Goal: Navigation & Orientation: Find specific page/section

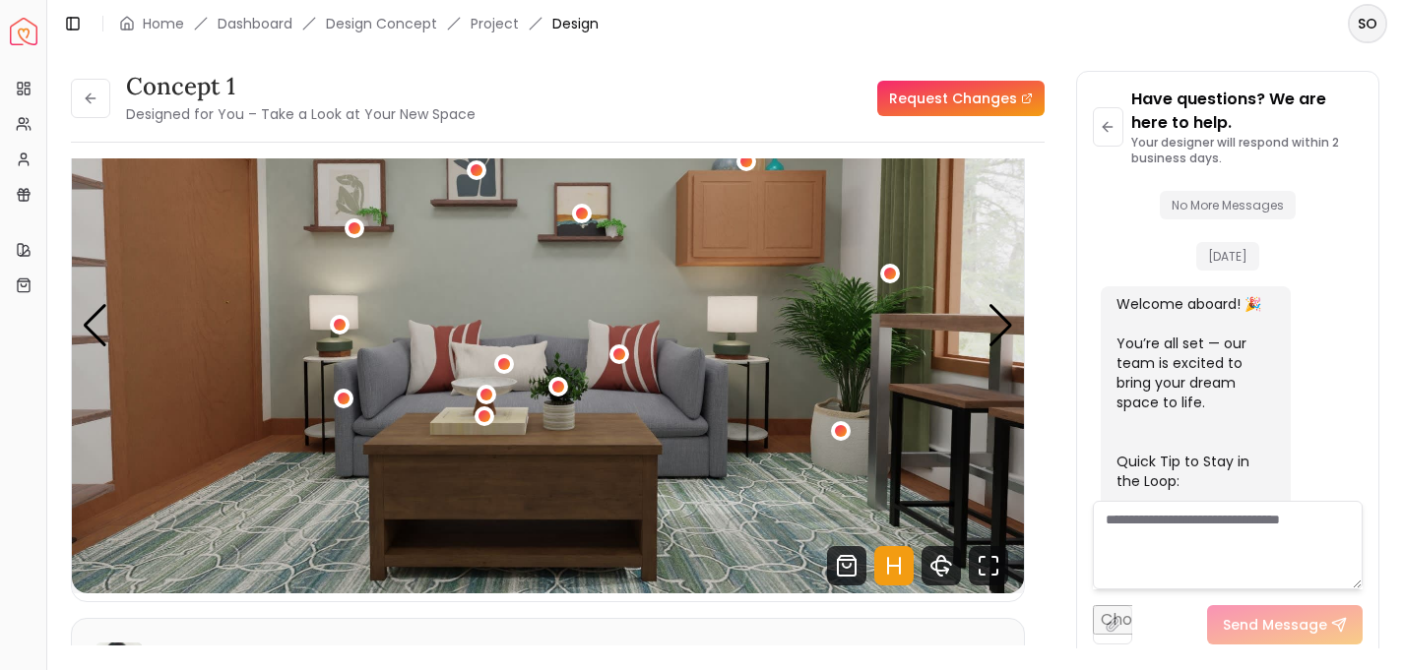
scroll to position [2489, 0]
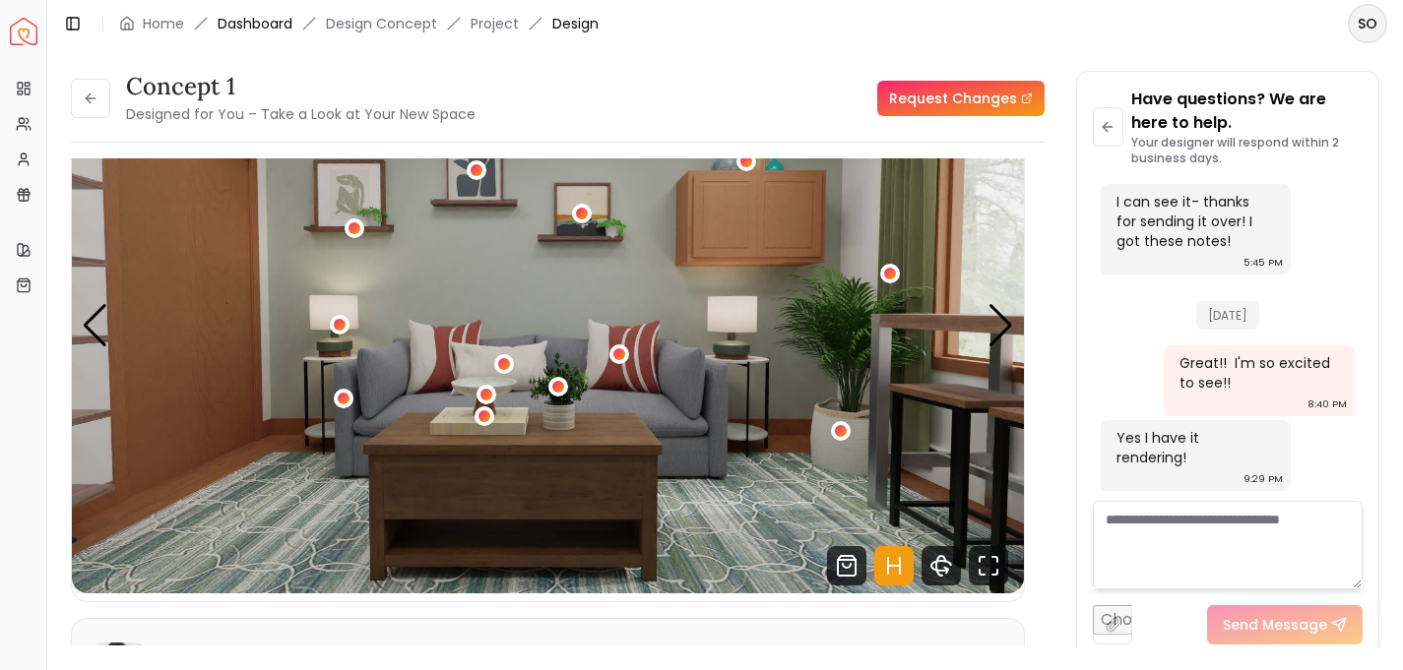
click at [254, 29] on link "Dashboard" at bounding box center [255, 24] width 75 height 20
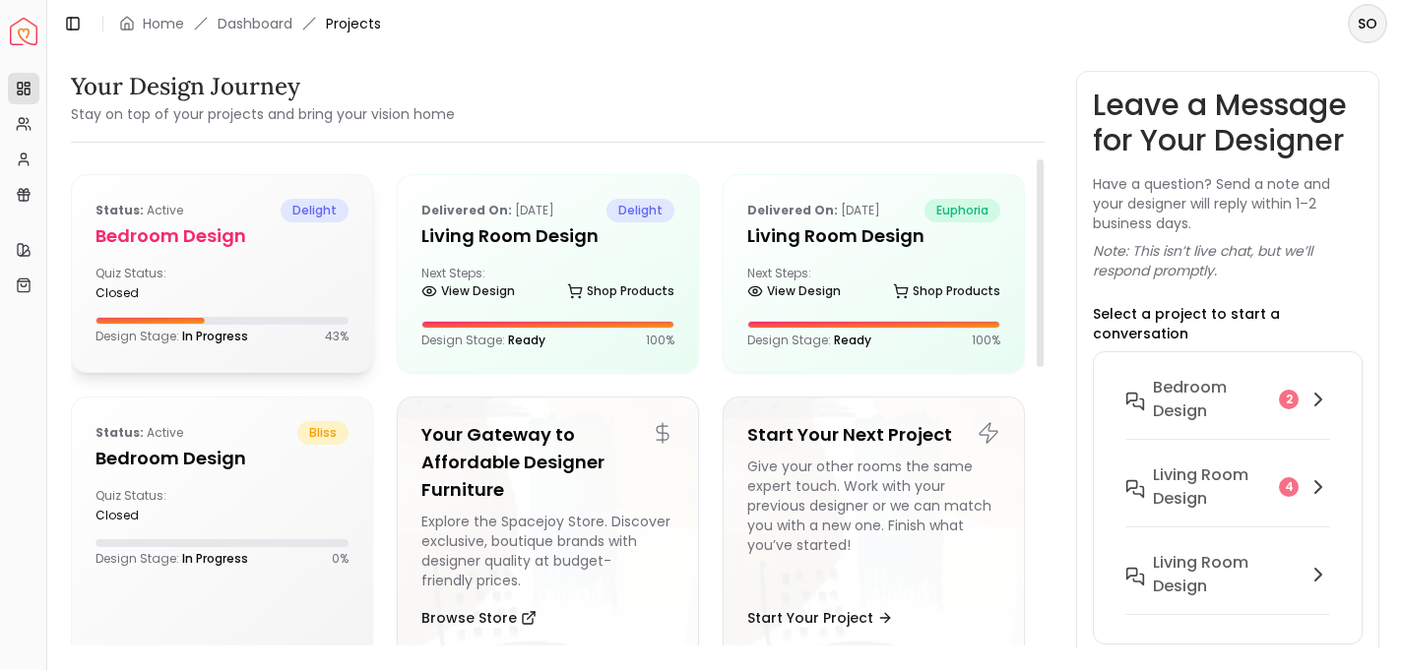
click at [221, 282] on div "Quiz Status: closed" at bounding box center [221, 283] width 253 height 35
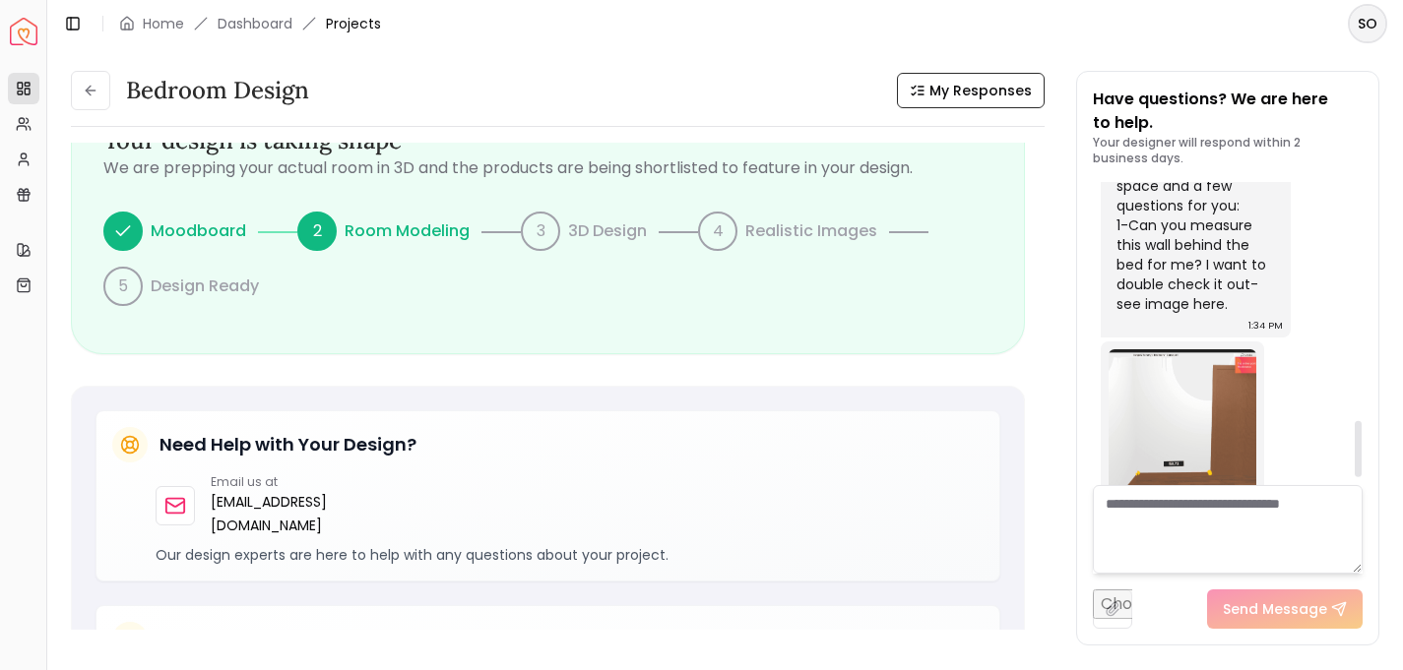
scroll to position [1257, 0]
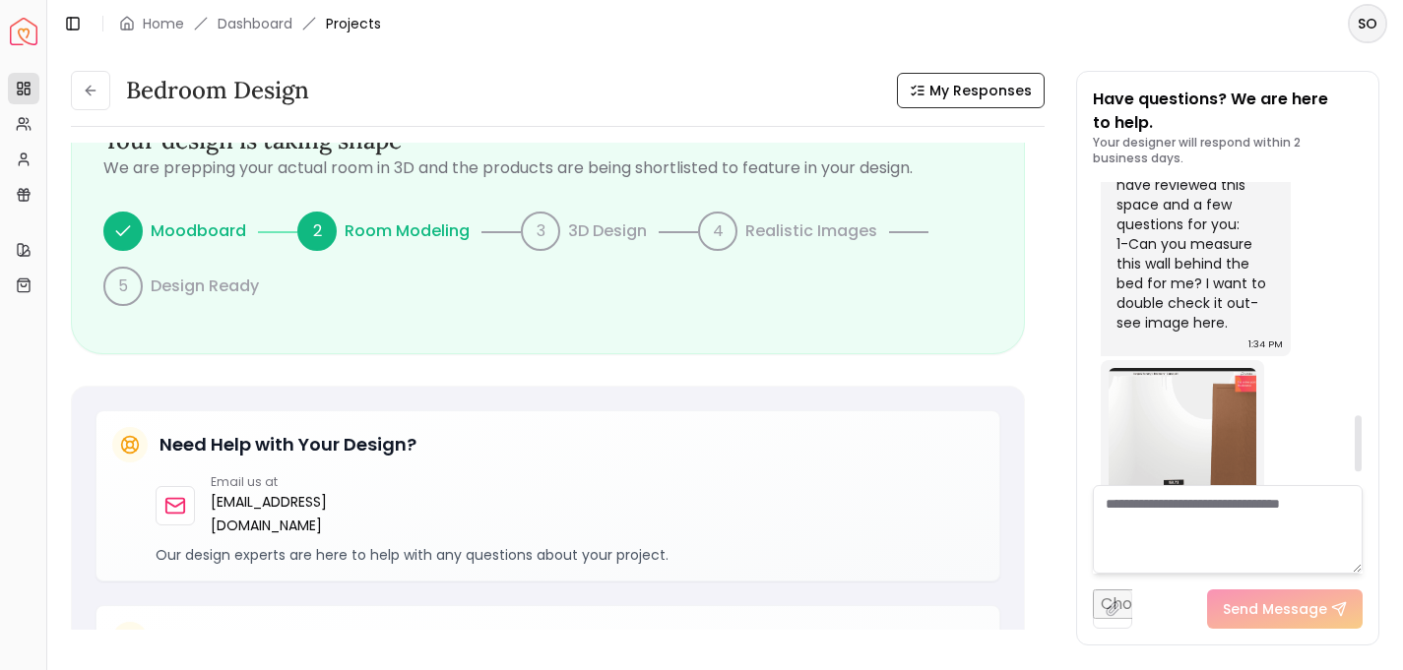
click at [1188, 411] on img at bounding box center [1182, 442] width 148 height 148
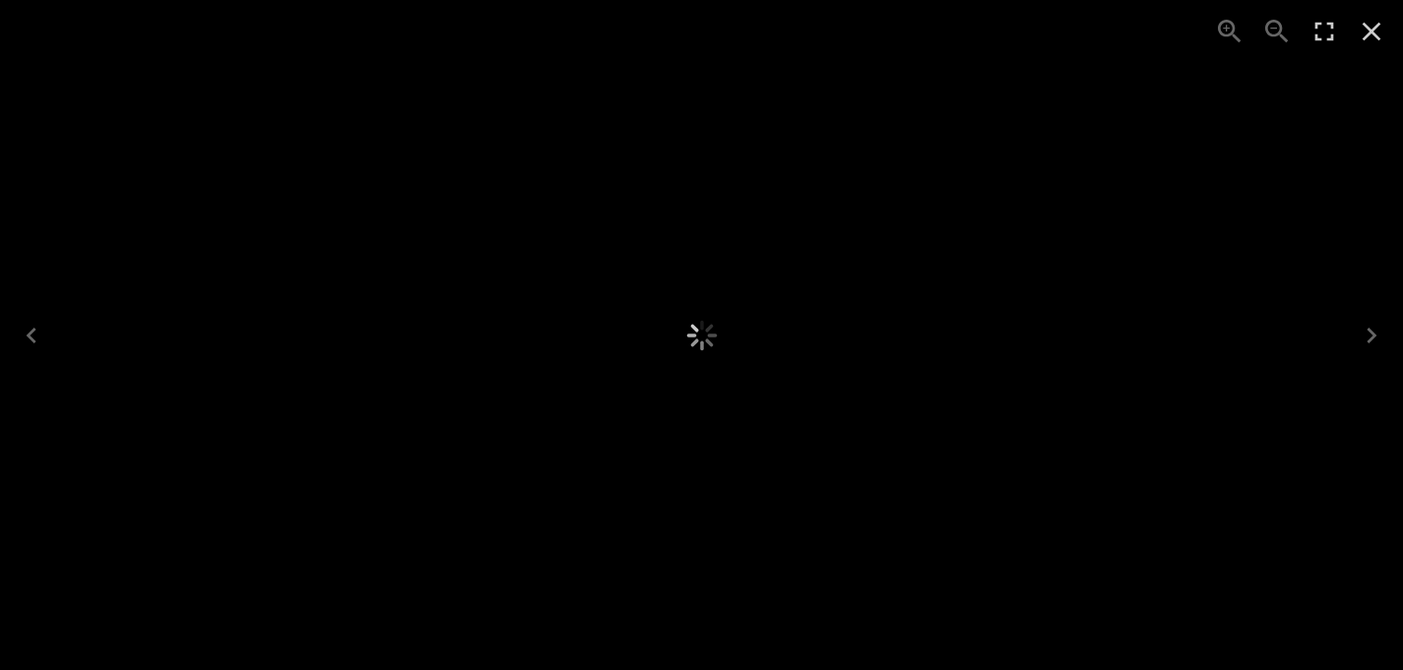
click at [1188, 411] on div "1 of 1" at bounding box center [701, 335] width 1403 height 670
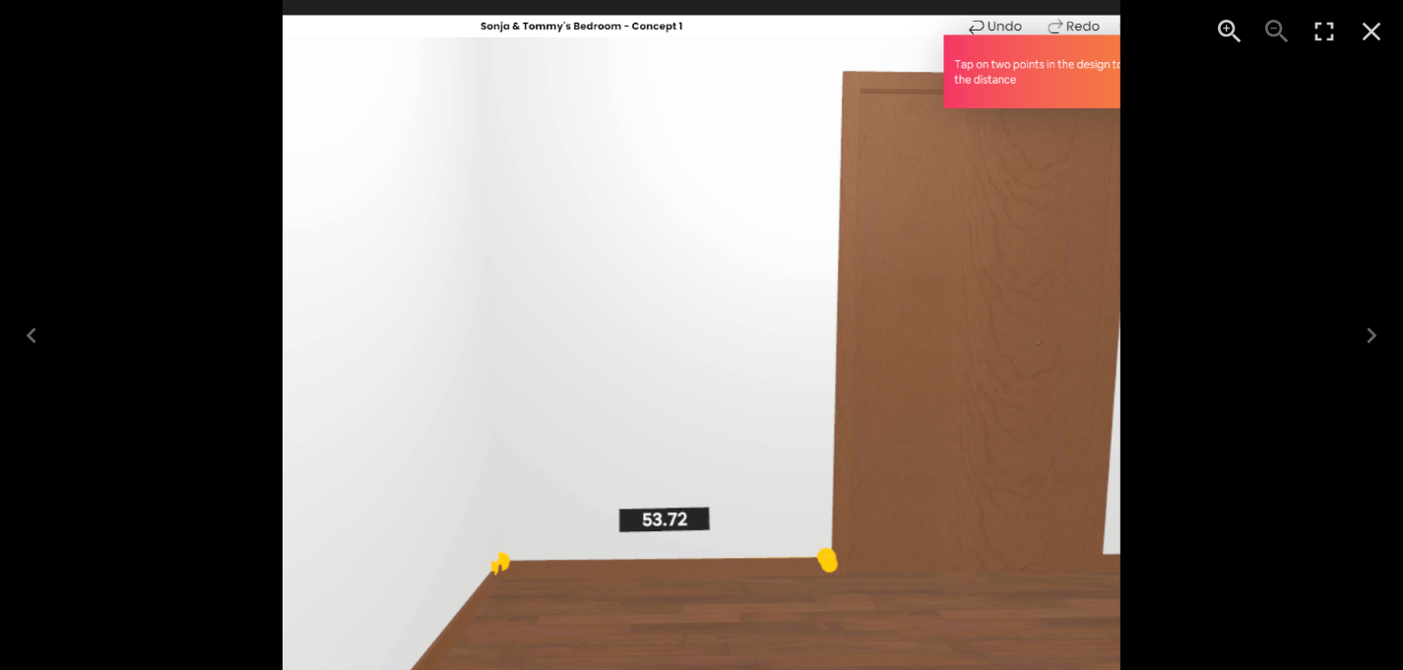
click at [1372, 32] on icon "Close" at bounding box center [1371, 32] width 19 height 19
